Goal: Task Accomplishment & Management: Manage account settings

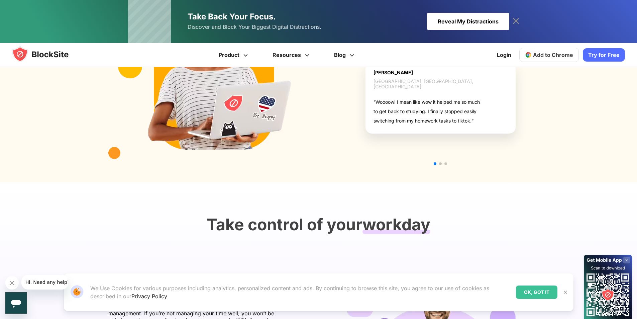
scroll to position [769, 0]
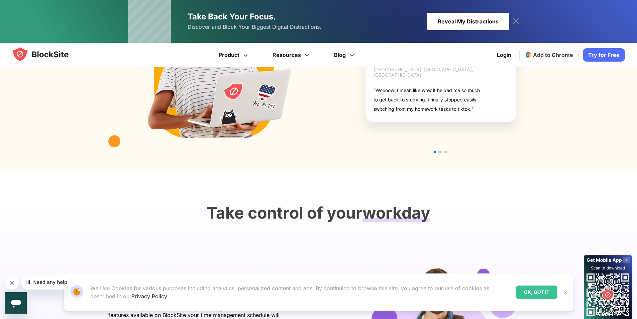
click at [528, 288] on div "OK, GOT IT" at bounding box center [536, 291] width 41 height 13
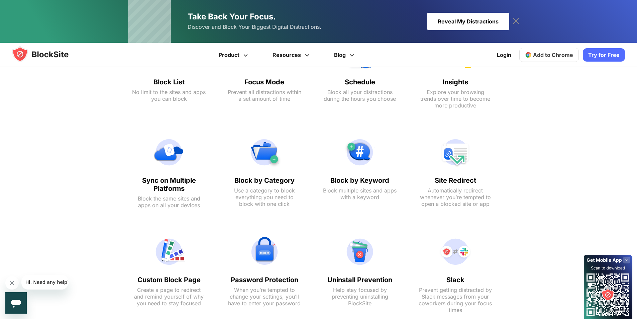
scroll to position [299, 0]
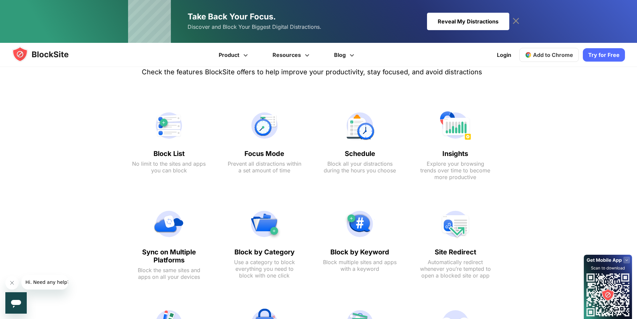
click at [170, 127] on img at bounding box center [169, 125] width 74 height 32
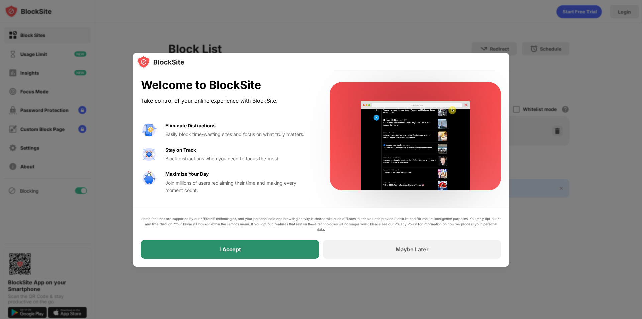
click at [233, 248] on div "I Accept" at bounding box center [230, 249] width 22 height 7
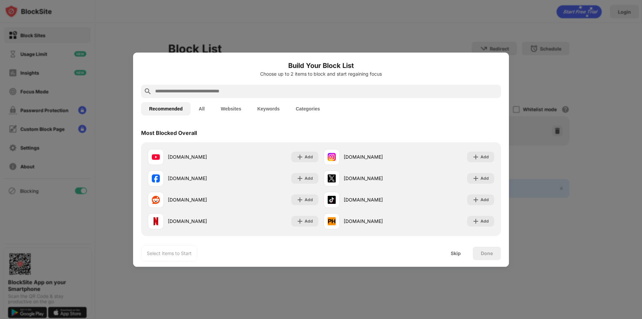
click at [230, 91] on input "text" at bounding box center [327, 91] width 344 height 8
click at [305, 156] on div "Add" at bounding box center [309, 157] width 8 height 7
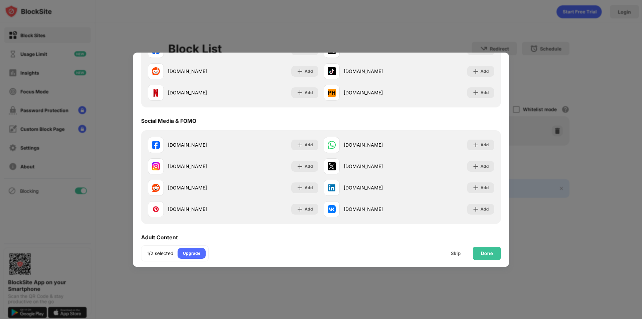
scroll to position [134, 0]
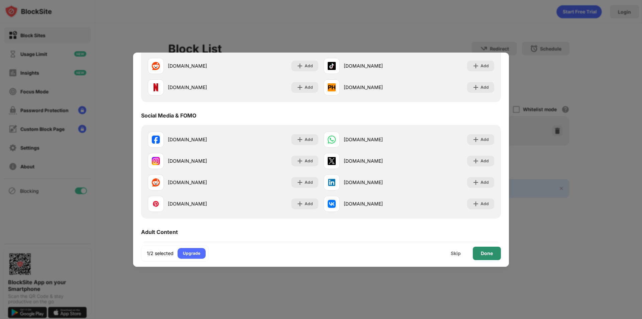
click at [487, 252] on div "Done" at bounding box center [487, 253] width 12 height 5
click at [487, 252] on body "Block Sites Usage Limit Insights Focus Mode Password Protection Custom Block Pa…" at bounding box center [321, 159] width 642 height 319
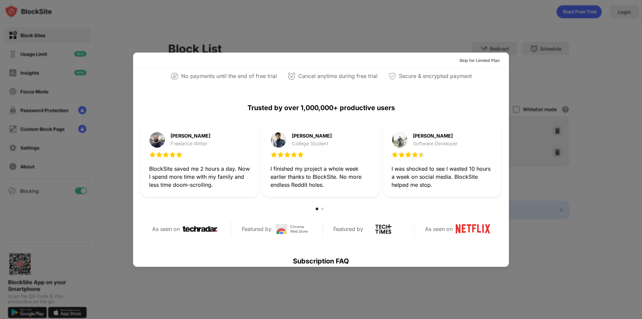
scroll to position [0, 0]
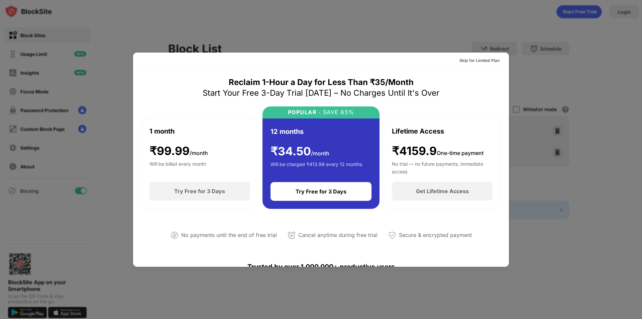
drag, startPoint x: 555, startPoint y: 233, endPoint x: 532, endPoint y: 224, distance: 24.4
click at [549, 230] on div at bounding box center [321, 159] width 642 height 319
click at [287, 281] on div at bounding box center [321, 159] width 642 height 319
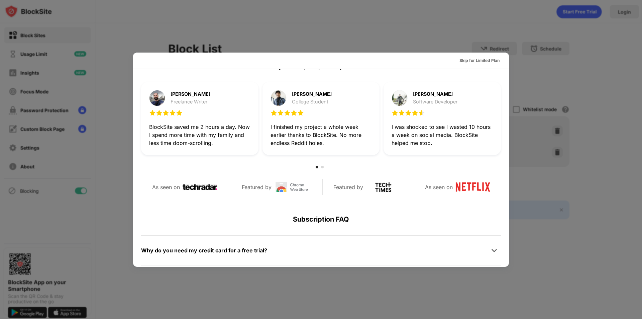
scroll to position [326, 0]
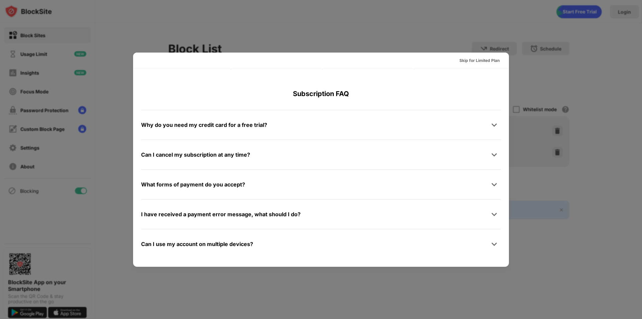
click at [181, 282] on div at bounding box center [321, 159] width 642 height 319
click at [332, 23] on div at bounding box center [321, 159] width 642 height 319
click at [501, 57] on div "Skip for Limited Plan" at bounding box center [321, 61] width 376 height 16
drag, startPoint x: 405, startPoint y: 289, endPoint x: 403, endPoint y: 284, distance: 5.5
click at [405, 289] on div at bounding box center [321, 159] width 642 height 319
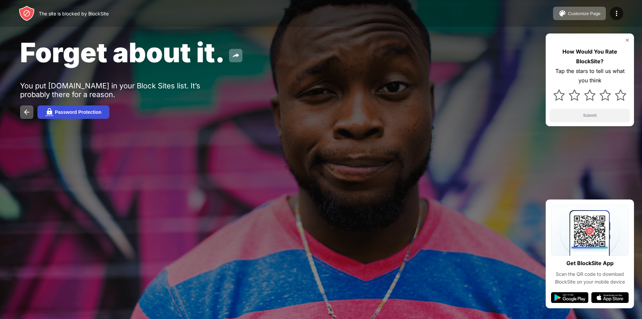
click at [88, 115] on button "Password Protection" at bounding box center [73, 111] width 72 height 13
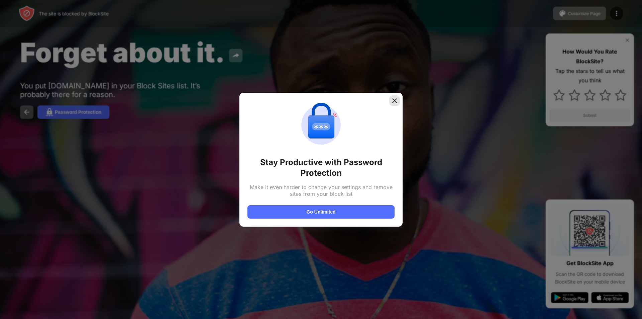
click at [395, 102] on img at bounding box center [394, 100] width 7 height 7
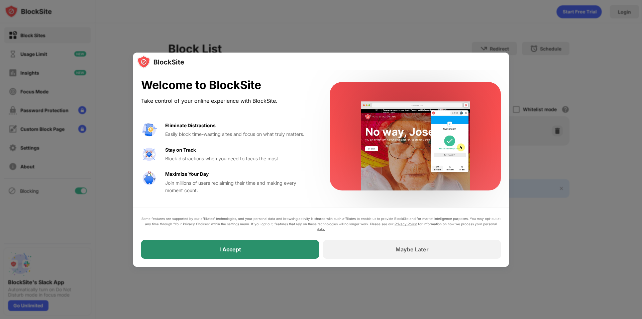
click at [226, 249] on div "I Accept" at bounding box center [230, 249] width 22 height 7
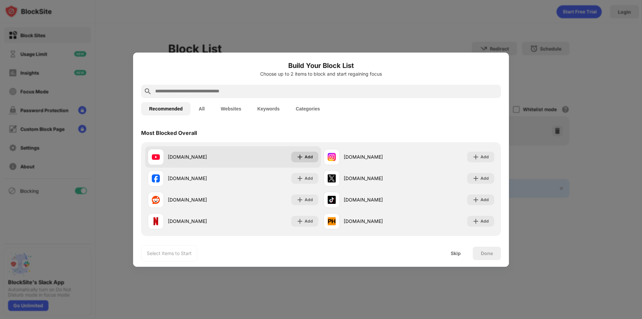
click at [305, 158] on div "Add" at bounding box center [309, 157] width 8 height 7
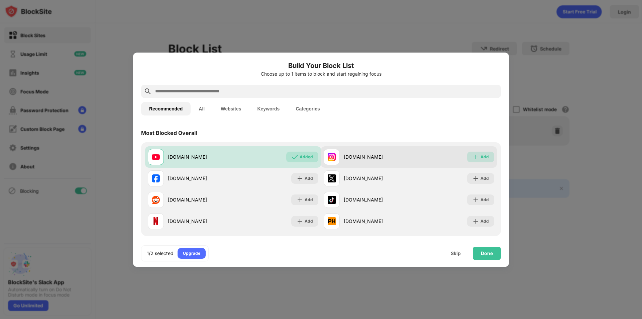
click at [481, 157] on div "Add" at bounding box center [485, 157] width 8 height 7
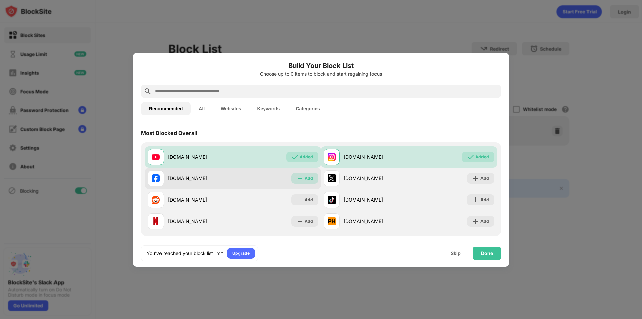
click at [306, 182] on div "Add" at bounding box center [304, 178] width 27 height 11
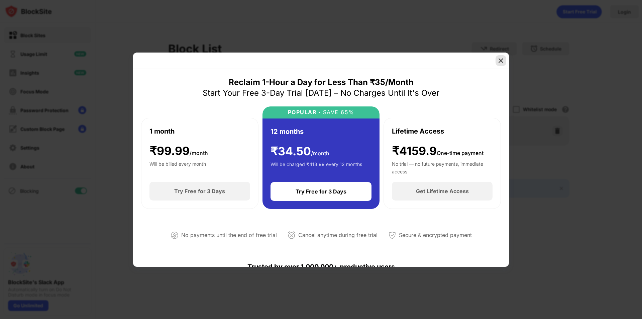
click at [498, 63] on img at bounding box center [501, 60] width 7 height 7
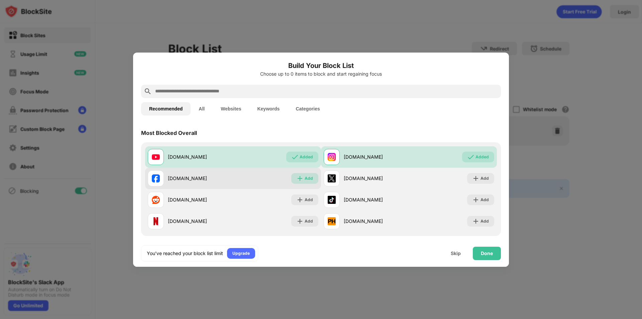
click at [305, 177] on div "Add" at bounding box center [309, 178] width 8 height 7
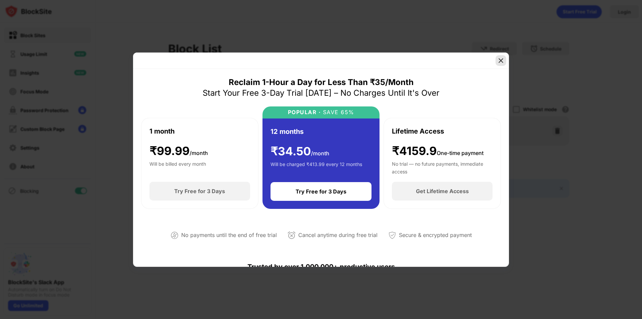
click at [501, 58] on img at bounding box center [501, 60] width 7 height 7
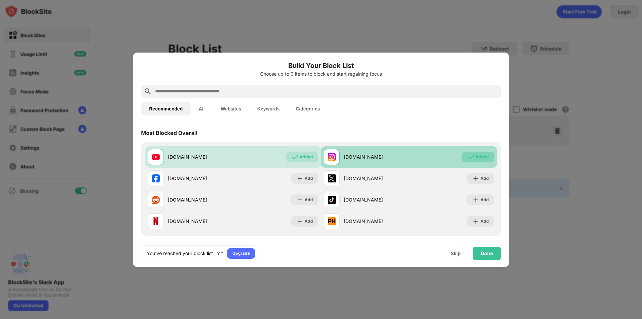
click at [476, 155] on div "Added" at bounding box center [482, 157] width 13 height 7
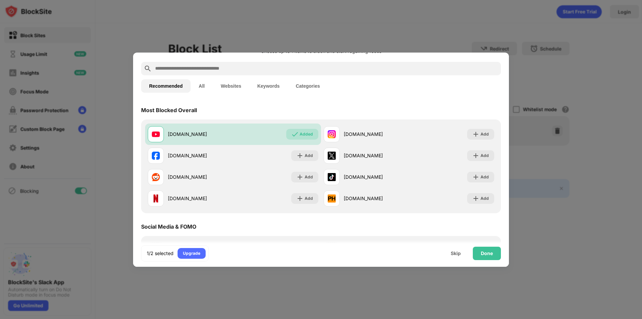
scroll to position [67, 0]
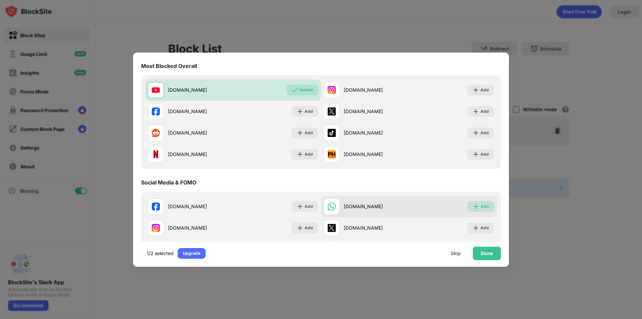
click at [481, 207] on div "Add" at bounding box center [485, 206] width 8 height 7
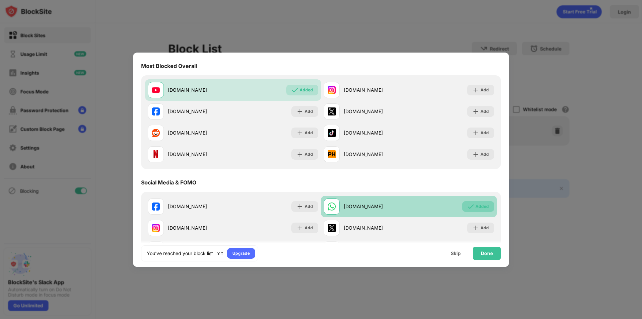
click at [471, 204] on div "Added" at bounding box center [478, 206] width 32 height 11
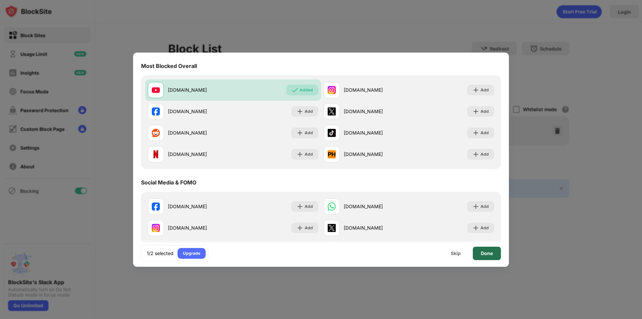
click at [486, 252] on div "Done" at bounding box center [487, 253] width 12 height 5
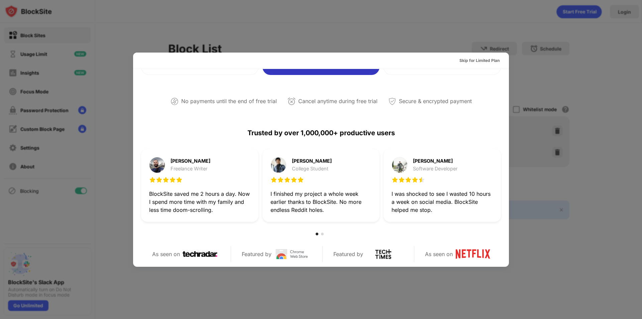
scroll to position [326, 0]
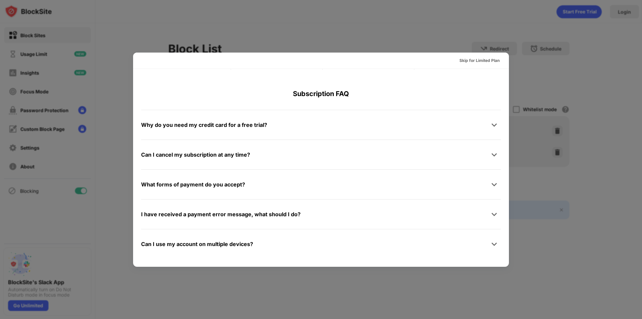
click at [412, 289] on div at bounding box center [321, 159] width 642 height 319
click at [375, 33] on div at bounding box center [321, 159] width 642 height 319
click at [346, 299] on div at bounding box center [321, 159] width 642 height 319
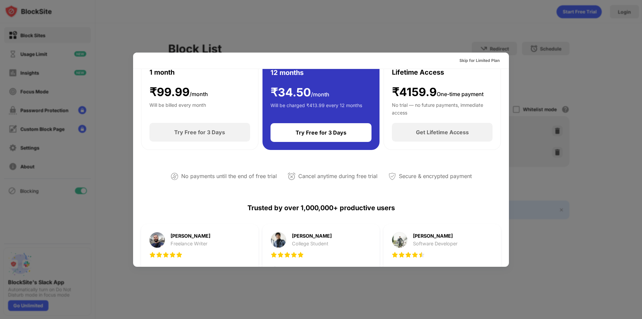
scroll to position [0, 0]
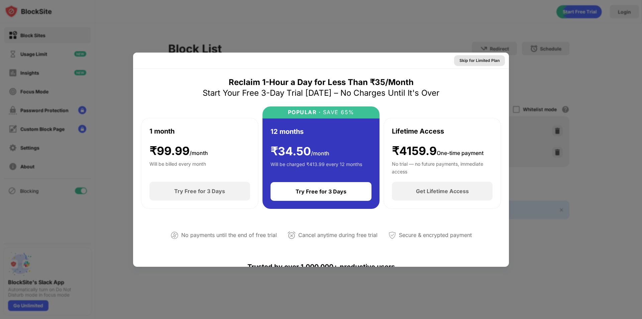
click at [466, 60] on div "Skip for Limited Plan" at bounding box center [480, 60] width 40 height 7
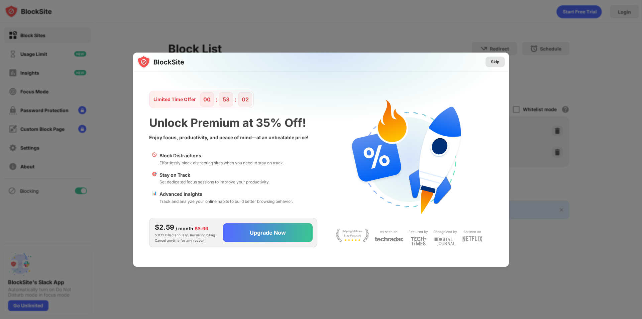
click at [495, 62] on div "Skip" at bounding box center [495, 62] width 9 height 7
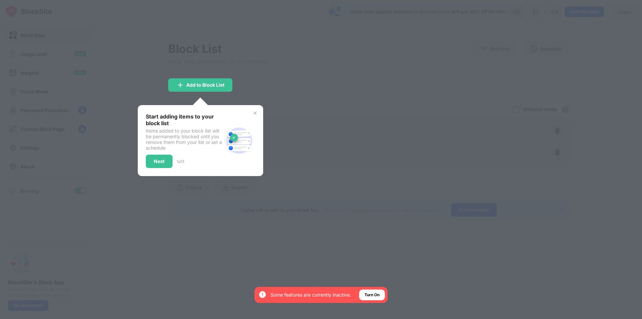
click at [256, 114] on img at bounding box center [255, 112] width 5 height 5
